Goal: Transaction & Acquisition: Purchase product/service

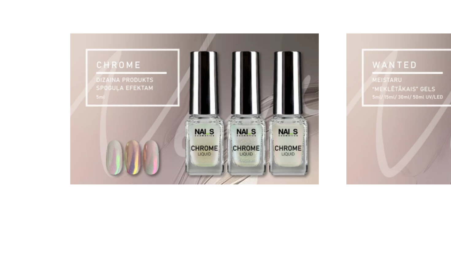
scroll to position [420, 0]
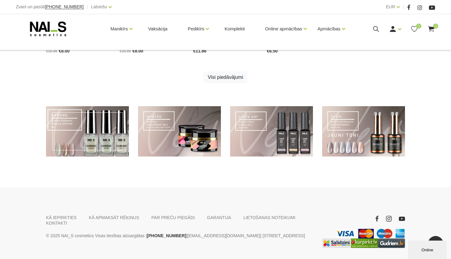
click at [81, 133] on link at bounding box center [87, 131] width 83 height 51
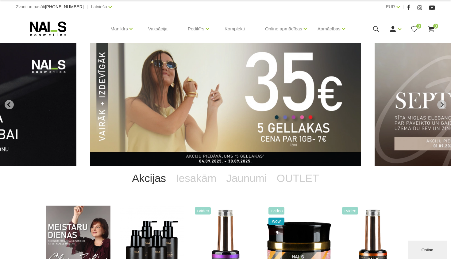
scroll to position [0, 0]
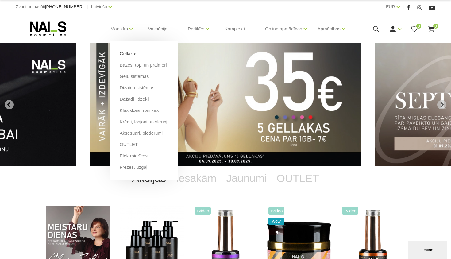
click at [124, 54] on link "Gēllakas" at bounding box center [129, 53] width 18 height 7
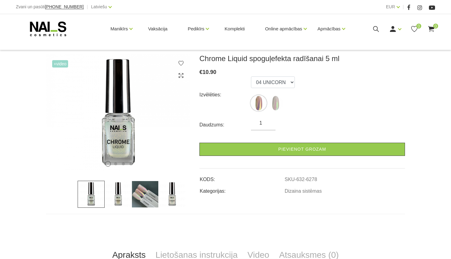
scroll to position [79, 0]
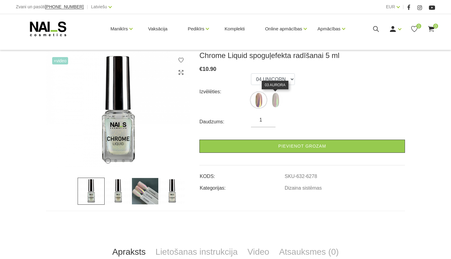
click at [275, 102] on img at bounding box center [275, 99] width 15 height 15
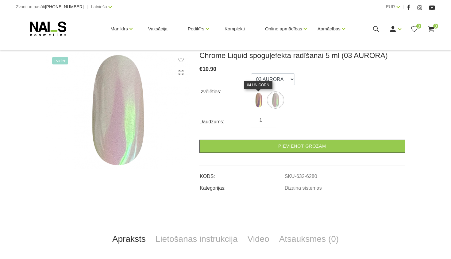
click at [257, 102] on img at bounding box center [258, 99] width 15 height 15
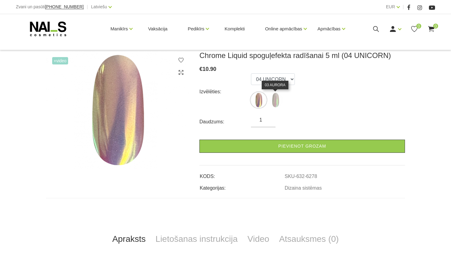
click at [277, 102] on img at bounding box center [275, 99] width 15 height 15
select select "6280"
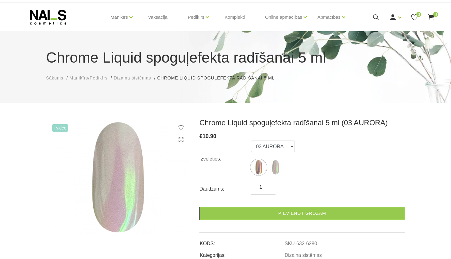
scroll to position [14, 0]
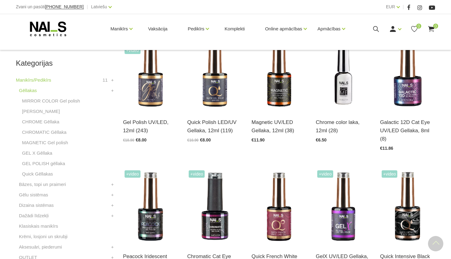
scroll to position [164, 0]
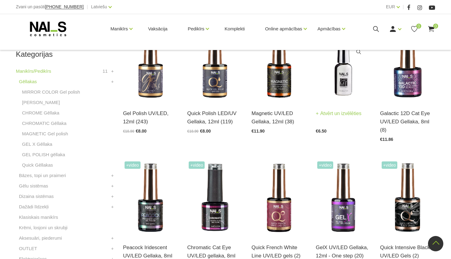
click at [344, 83] on img at bounding box center [342, 64] width 55 height 76
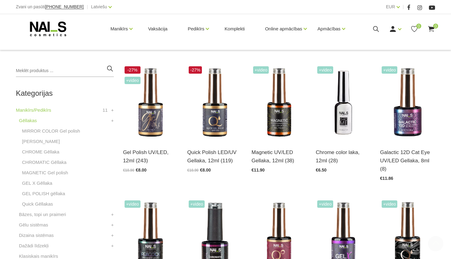
scroll to position [125, 0]
click at [40, 130] on link "MIRROR COLOR Gel polish" at bounding box center [51, 130] width 58 height 7
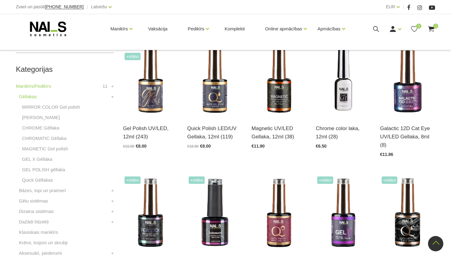
scroll to position [150, 0]
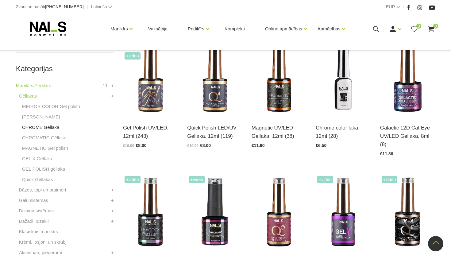
click at [30, 128] on link "CHROME Gēllaka" at bounding box center [40, 127] width 37 height 7
click at [38, 138] on link "CHROMATIC Gēllaka" at bounding box center [44, 137] width 44 height 7
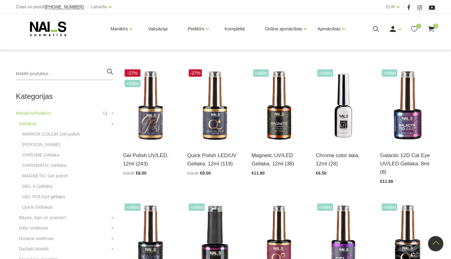
scroll to position [122, 0]
click at [338, 123] on img at bounding box center [342, 106] width 55 height 76
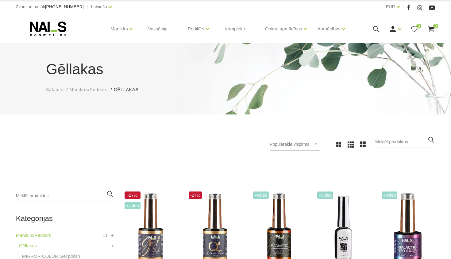
scroll to position [0, 0]
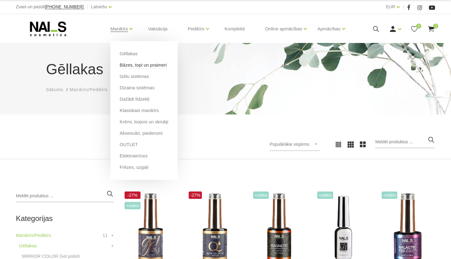
click at [125, 64] on link "Bāzes, topi un praimeri" at bounding box center [143, 65] width 47 height 7
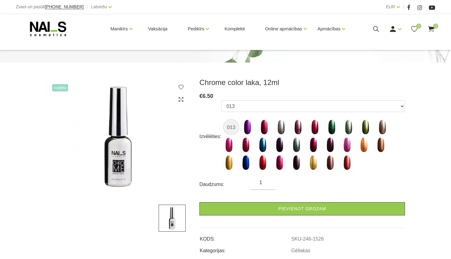
scroll to position [53, 0]
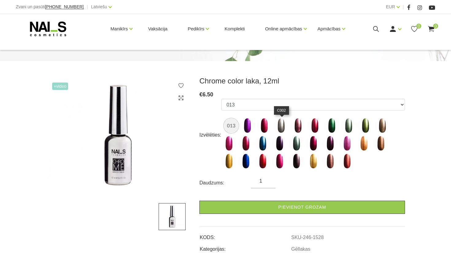
click at [283, 126] on img at bounding box center [280, 125] width 15 height 15
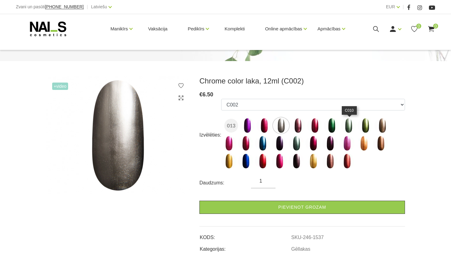
click at [349, 126] on img at bounding box center [348, 125] width 15 height 15
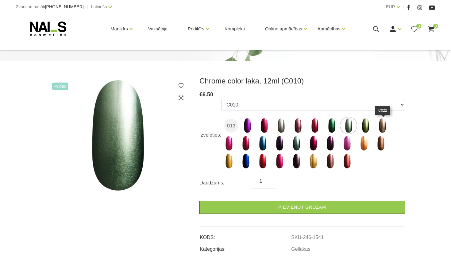
click at [386, 128] on img at bounding box center [381, 125] width 15 height 15
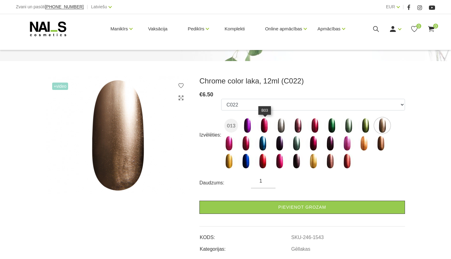
click at [264, 127] on img at bounding box center [263, 125] width 15 height 15
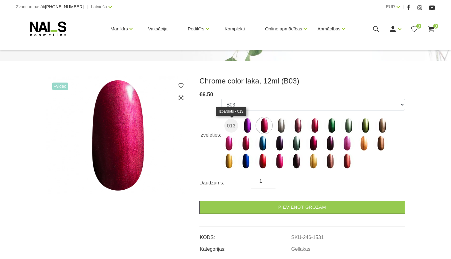
click at [233, 125] on img at bounding box center [231, 126] width 14 height 14
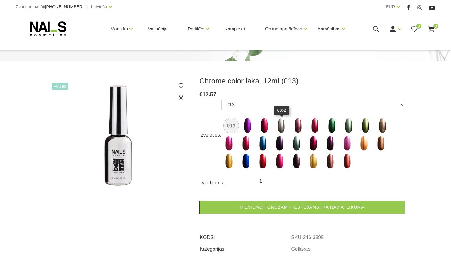
click at [281, 127] on img at bounding box center [280, 125] width 15 height 15
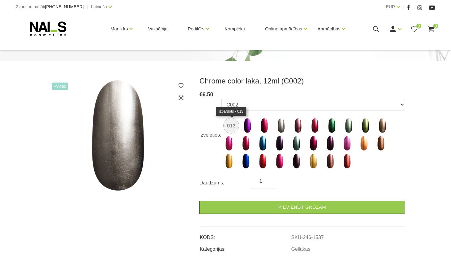
click at [231, 125] on img at bounding box center [231, 126] width 14 height 14
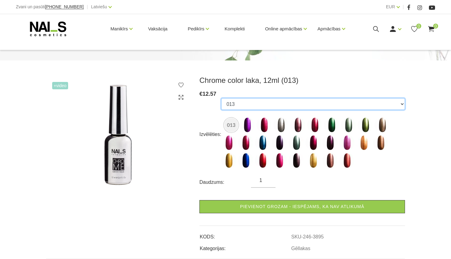
scroll to position [22, 0]
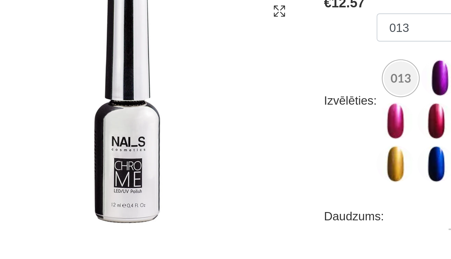
click at [46, 108] on img at bounding box center [118, 167] width 144 height 118
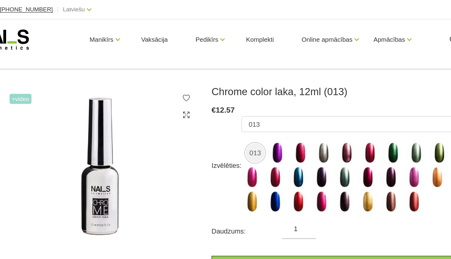
scroll to position [61, 0]
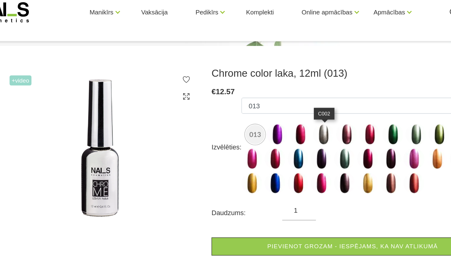
click at [273, 110] on img at bounding box center [280, 117] width 15 height 15
select select "1537"
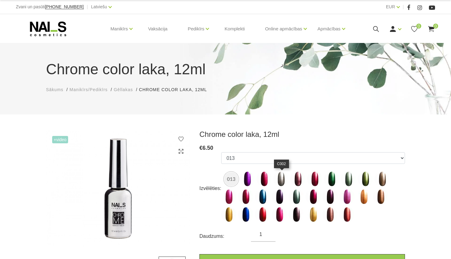
click at [283, 180] on img at bounding box center [280, 178] width 15 height 15
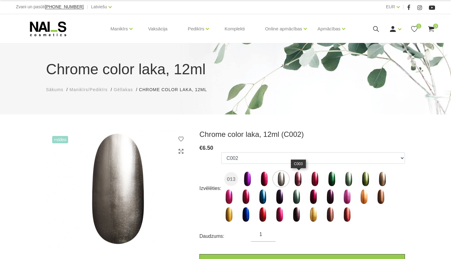
click at [299, 178] on img at bounding box center [297, 178] width 15 height 15
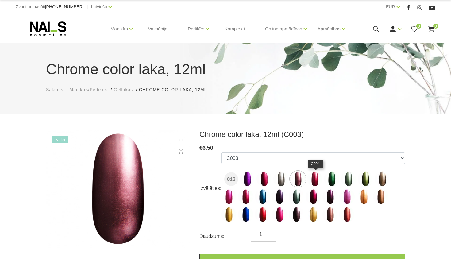
click at [316, 179] on img at bounding box center [314, 178] width 15 height 15
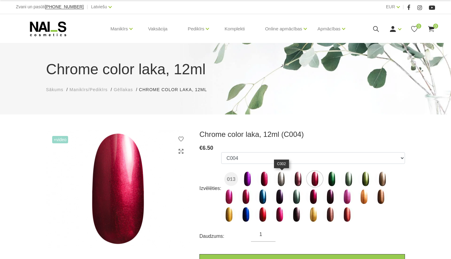
click at [283, 179] on img at bounding box center [280, 178] width 15 height 15
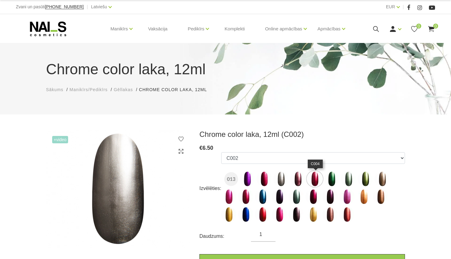
click at [317, 181] on img at bounding box center [314, 178] width 15 height 15
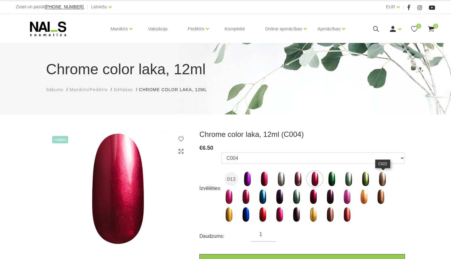
click at [384, 180] on img at bounding box center [381, 178] width 15 height 15
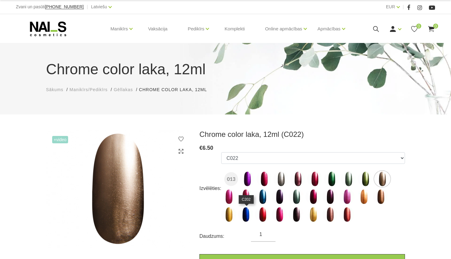
click at [248, 216] on img at bounding box center [245, 214] width 15 height 15
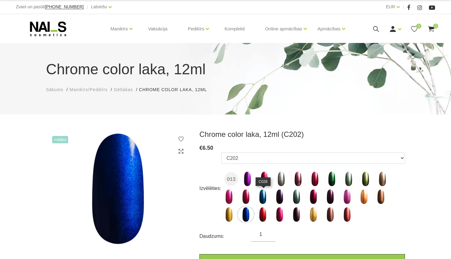
click at [264, 197] on img at bounding box center [262, 196] width 15 height 15
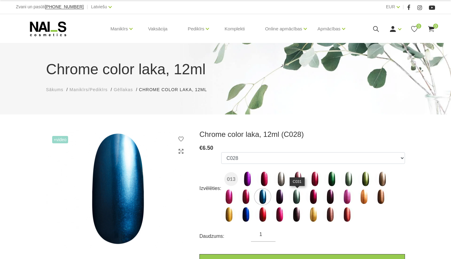
click at [295, 197] on img at bounding box center [295, 196] width 15 height 15
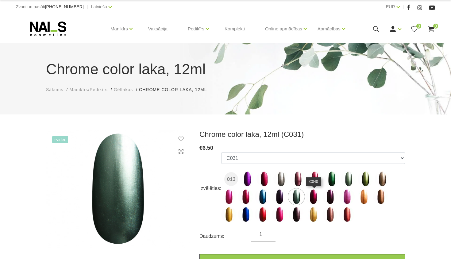
click at [314, 197] on img at bounding box center [312, 196] width 15 height 15
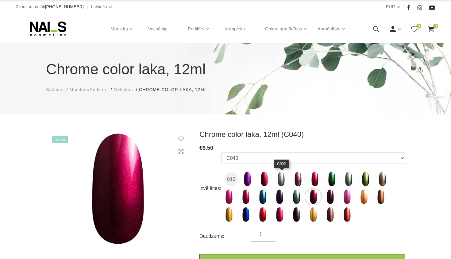
click at [283, 178] on img at bounding box center [280, 178] width 15 height 15
select select "1537"
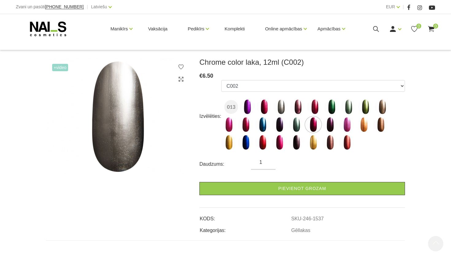
scroll to position [71, 0]
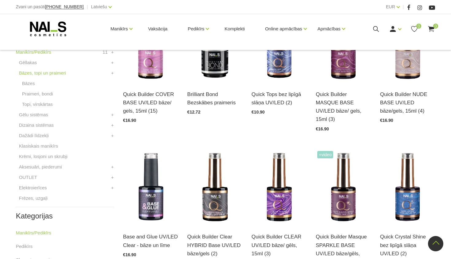
scroll to position [185, 0]
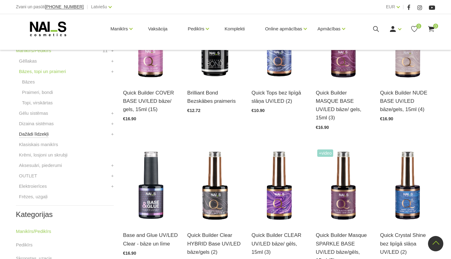
click at [28, 134] on link "Dažādi līdzekļi" at bounding box center [34, 133] width 30 height 7
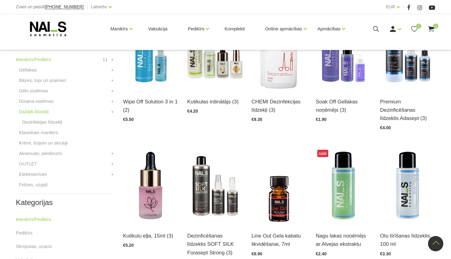
scroll to position [176, 0]
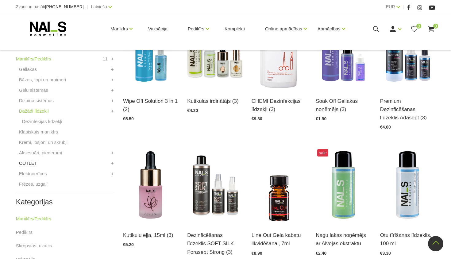
click at [29, 163] on link "OUTLET" at bounding box center [28, 162] width 18 height 7
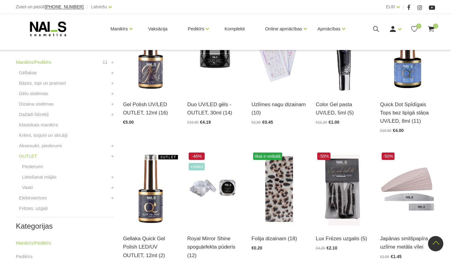
scroll to position [172, 0]
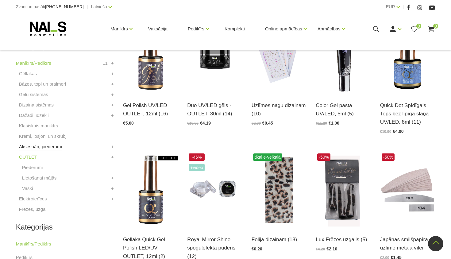
click at [32, 147] on link "Aksesuāri, piederumi" at bounding box center [40, 146] width 43 height 7
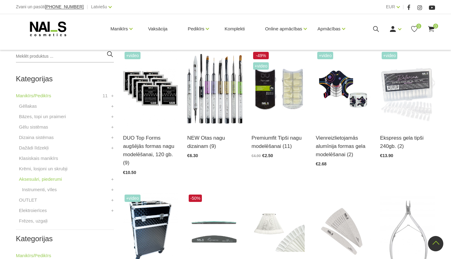
scroll to position [132, 0]
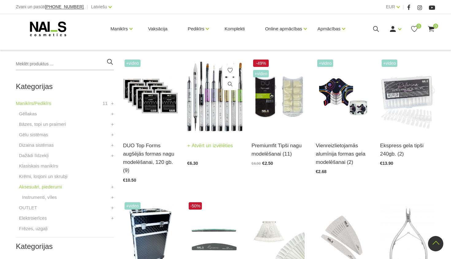
click at [217, 107] on img at bounding box center [214, 96] width 55 height 76
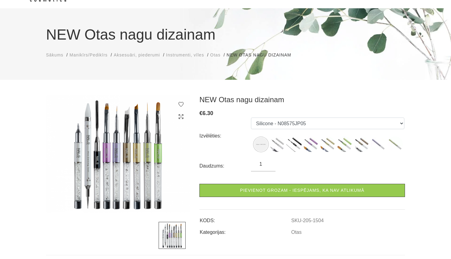
scroll to position [30, 0]
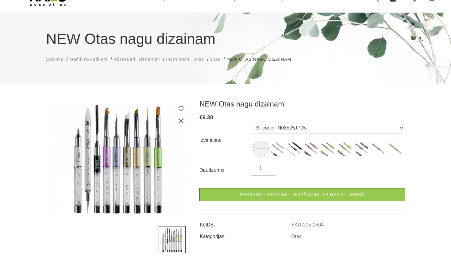
click at [132, 173] on img at bounding box center [118, 157] width 144 height 117
click at [277, 151] on img at bounding box center [276, 148] width 15 height 15
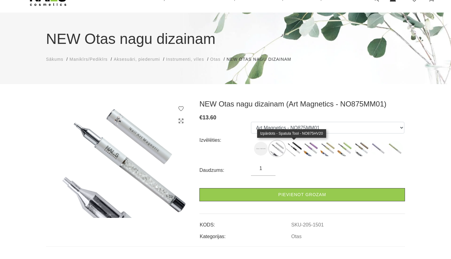
click at [294, 150] on img at bounding box center [293, 148] width 15 height 15
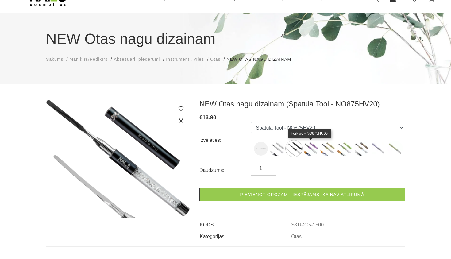
click at [312, 150] on img at bounding box center [310, 148] width 15 height 15
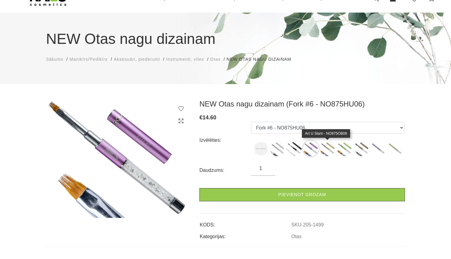
click at [326, 150] on img at bounding box center [327, 148] width 15 height 15
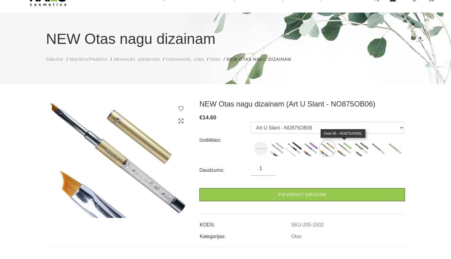
click at [346, 150] on img at bounding box center [344, 148] width 15 height 15
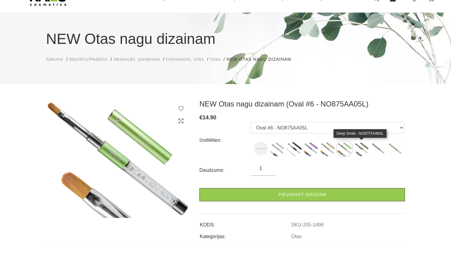
click at [362, 152] on img at bounding box center [360, 148] width 15 height 15
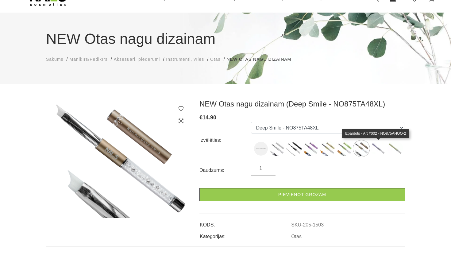
click at [379, 148] on img at bounding box center [377, 148] width 15 height 15
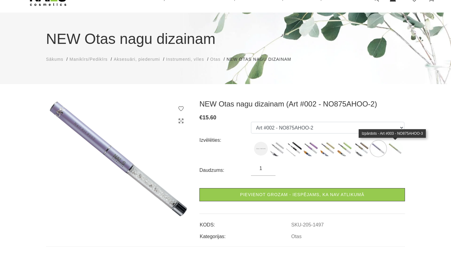
click at [395, 149] on img at bounding box center [394, 148] width 15 height 15
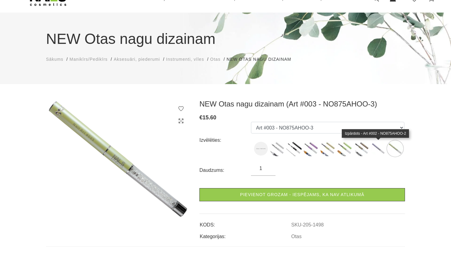
click at [379, 148] on img at bounding box center [377, 148] width 15 height 15
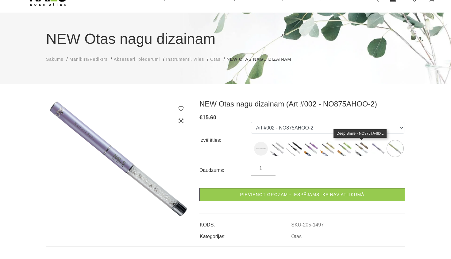
click at [358, 148] on img at bounding box center [360, 148] width 15 height 15
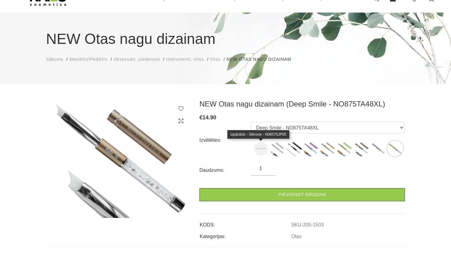
click at [262, 151] on img at bounding box center [261, 149] width 14 height 14
select select "1504"
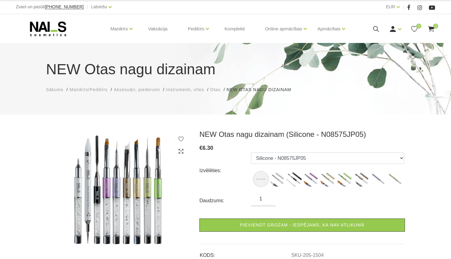
scroll to position [0, 0]
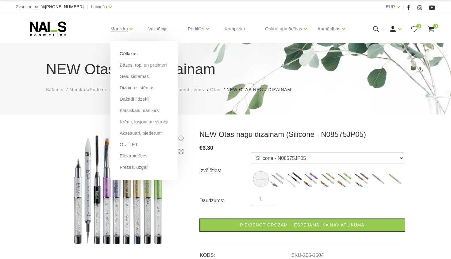
click at [126, 53] on link "Gēllakas" at bounding box center [129, 53] width 18 height 7
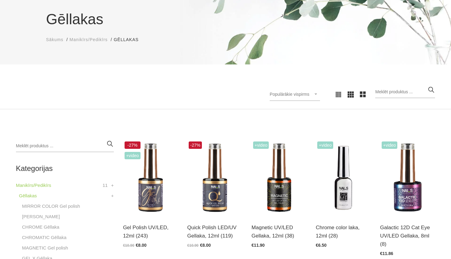
scroll to position [100, 0]
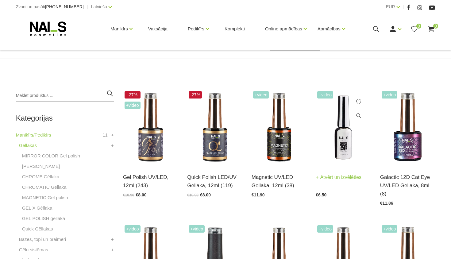
click at [337, 149] on img at bounding box center [342, 127] width 55 height 76
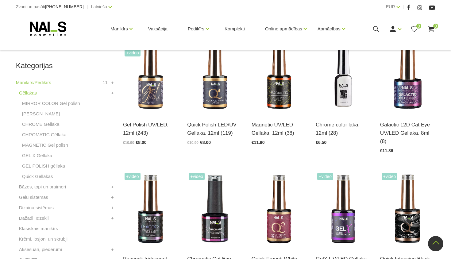
scroll to position [151, 0]
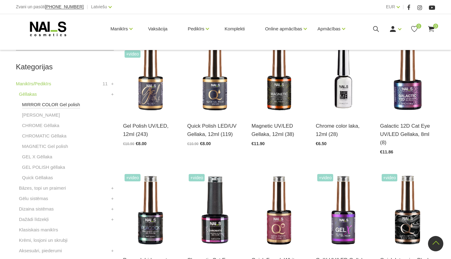
click at [37, 103] on link "MIRROR COLOR Gel polish" at bounding box center [51, 104] width 58 height 7
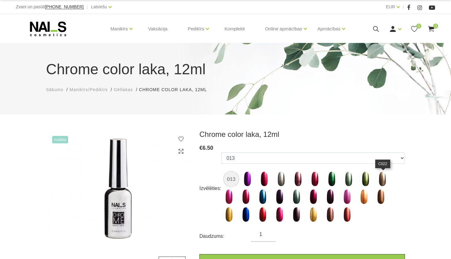
click at [384, 180] on img at bounding box center [381, 178] width 15 height 15
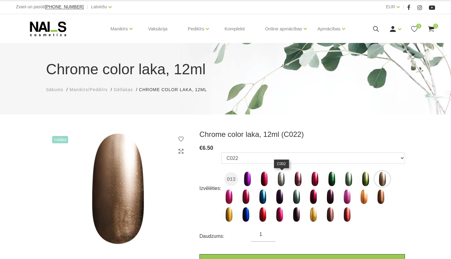
click at [281, 181] on img at bounding box center [280, 178] width 15 height 15
select select "1537"
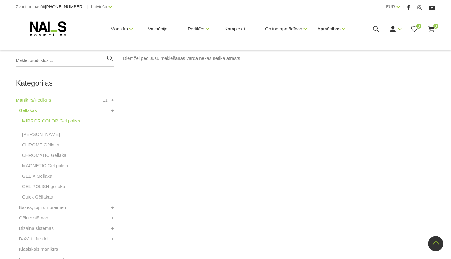
scroll to position [135, 0]
click at [32, 146] on link "CHROME Gēllaka" at bounding box center [40, 144] width 37 height 7
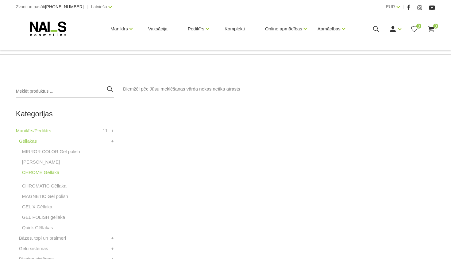
scroll to position [113, 0]
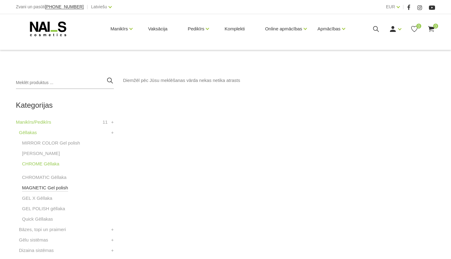
click at [32, 187] on link "MAGNETIC Gel polish" at bounding box center [45, 187] width 46 height 7
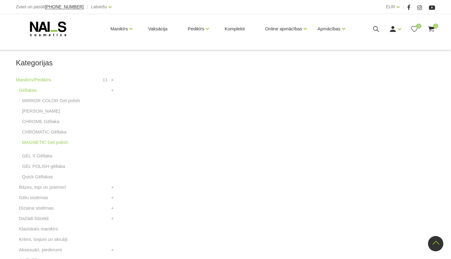
scroll to position [158, 0]
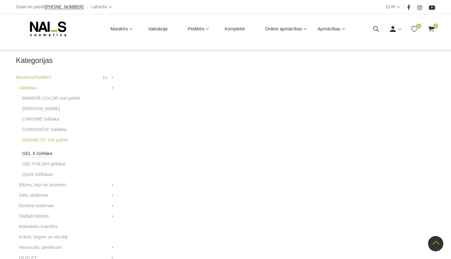
click at [34, 153] on link "GEL X Gēllaka" at bounding box center [37, 153] width 30 height 7
click at [30, 164] on link "GEL POLISH gēllaka" at bounding box center [43, 163] width 43 height 7
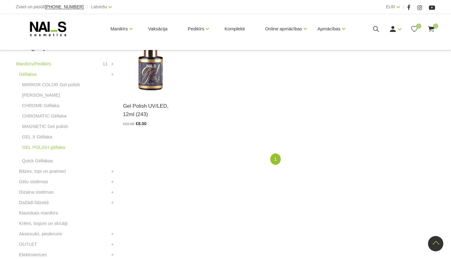
scroll to position [175, 0]
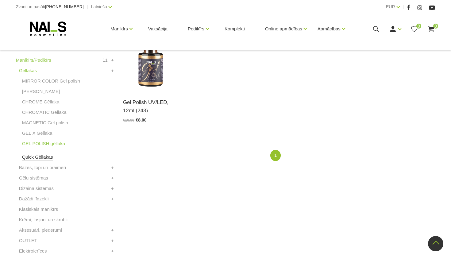
click at [30, 158] on link "Quick Gēllakas" at bounding box center [37, 156] width 31 height 7
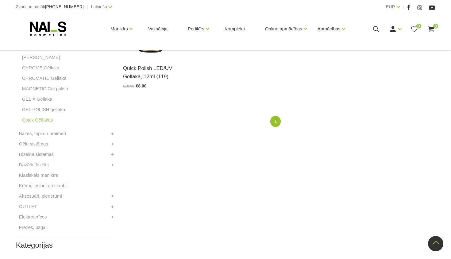
scroll to position [209, 0]
click at [30, 156] on link "Dizaina sistēmas" at bounding box center [36, 153] width 35 height 7
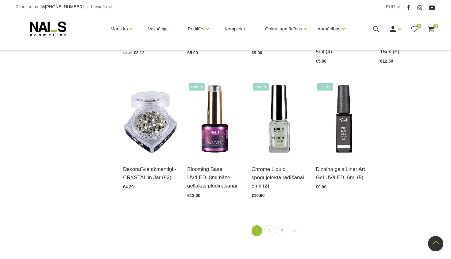
scroll to position [637, 0]
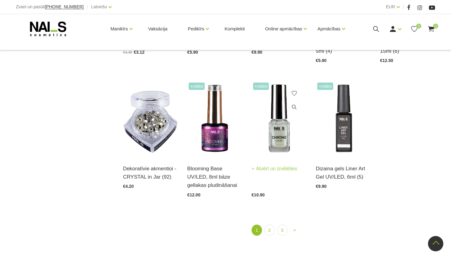
click at [279, 143] on img at bounding box center [278, 119] width 55 height 76
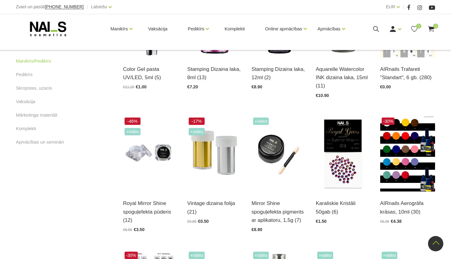
scroll to position [332, 0]
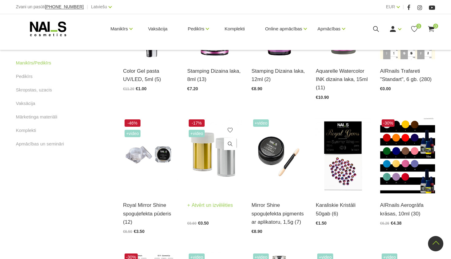
click at [228, 160] on img at bounding box center [214, 156] width 55 height 76
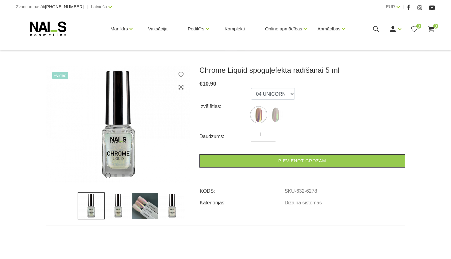
scroll to position [65, 0]
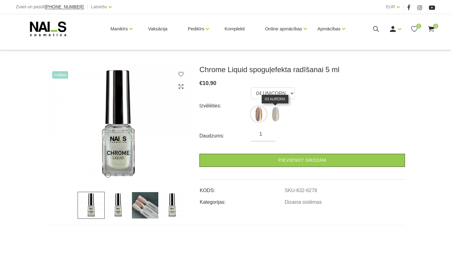
click at [276, 116] on img at bounding box center [275, 113] width 15 height 15
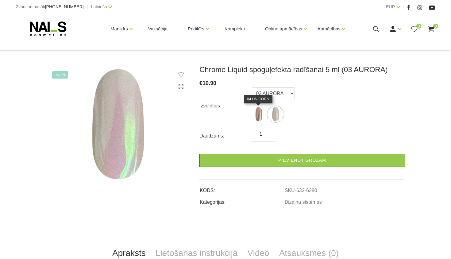
click at [260, 116] on img at bounding box center [258, 113] width 15 height 15
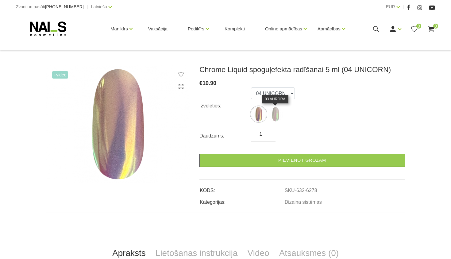
click at [277, 115] on img at bounding box center [275, 113] width 15 height 15
select select "6280"
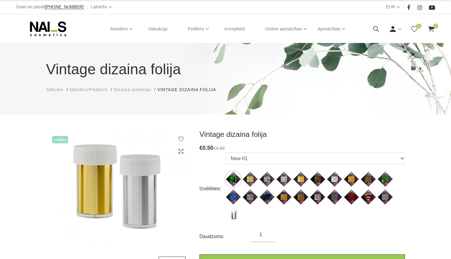
click at [44, 25] on use at bounding box center [48, 28] width 36 height 15
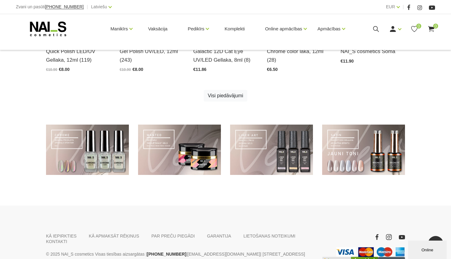
scroll to position [403, 0]
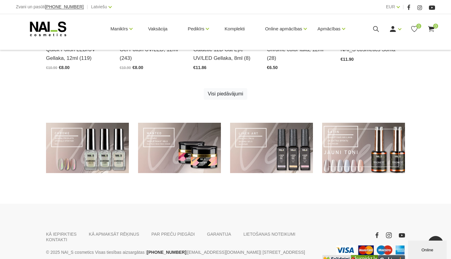
click at [355, 157] on link at bounding box center [363, 148] width 83 height 51
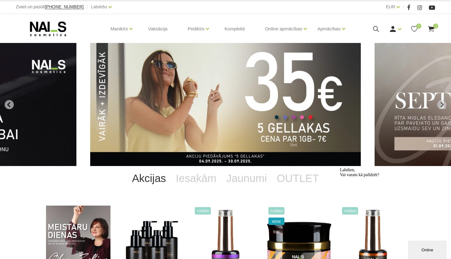
scroll to position [0, 0]
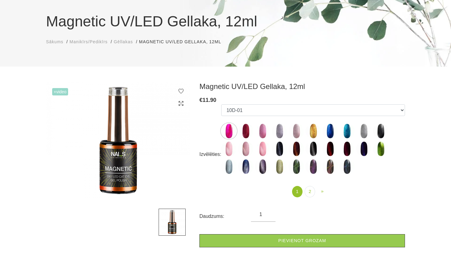
scroll to position [49, 0]
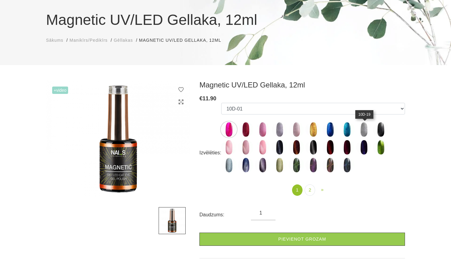
click at [367, 131] on img at bounding box center [363, 129] width 15 height 15
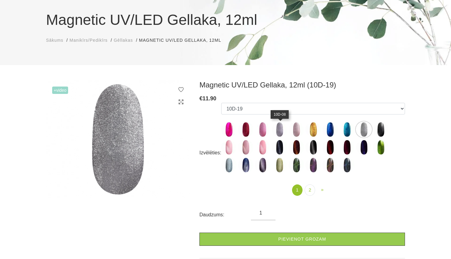
click at [279, 134] on img at bounding box center [279, 129] width 15 height 15
click at [234, 151] on img at bounding box center [228, 146] width 15 height 15
select select "4651"
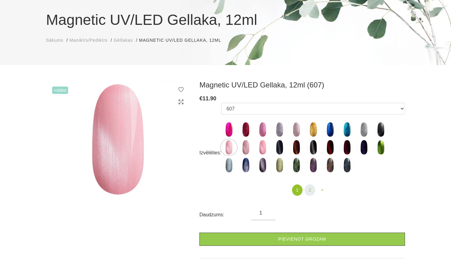
click at [310, 189] on link "2" at bounding box center [309, 189] width 10 height 11
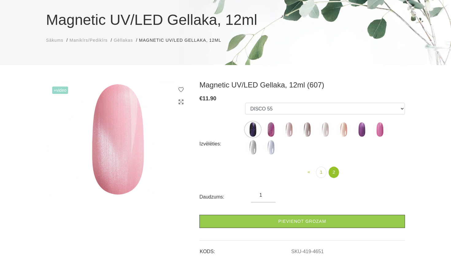
click at [274, 150] on img at bounding box center [270, 146] width 15 height 15
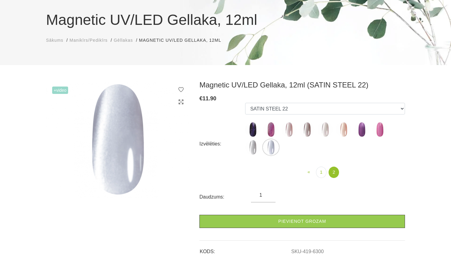
click at [255, 149] on img at bounding box center [252, 146] width 15 height 15
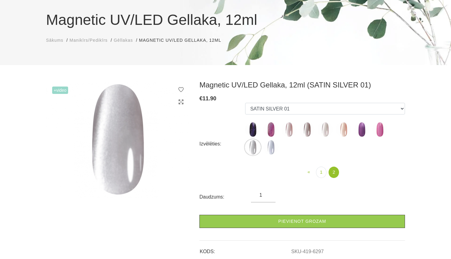
click at [271, 149] on img at bounding box center [270, 146] width 15 height 15
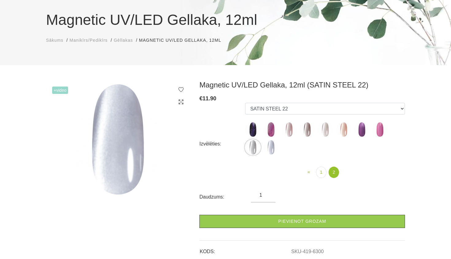
click at [306, 130] on img at bounding box center [306, 129] width 15 height 15
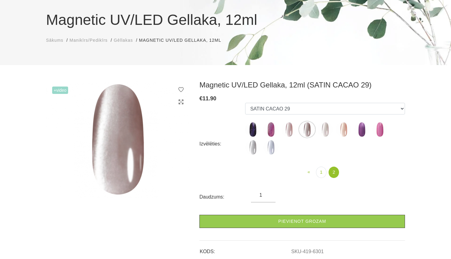
click at [325, 130] on img at bounding box center [324, 129] width 15 height 15
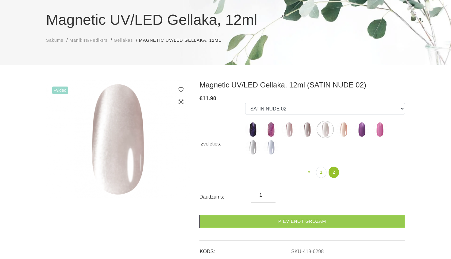
click at [249, 150] on img at bounding box center [252, 146] width 15 height 15
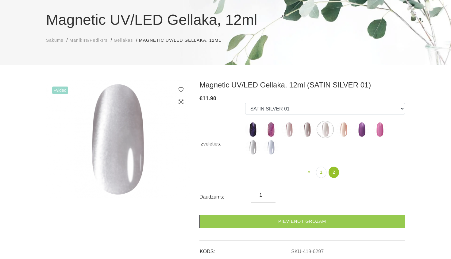
click at [270, 150] on img at bounding box center [270, 146] width 15 height 15
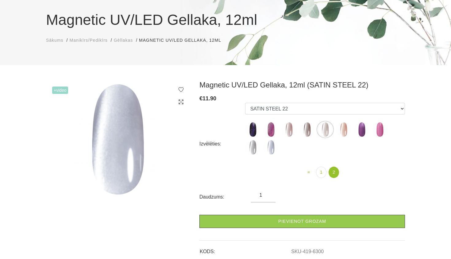
click at [254, 147] on img at bounding box center [252, 146] width 15 height 15
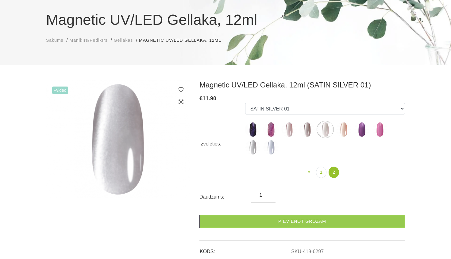
click at [272, 148] on img at bounding box center [270, 146] width 15 height 15
select select "6300"
